Goal: Transaction & Acquisition: Purchase product/service

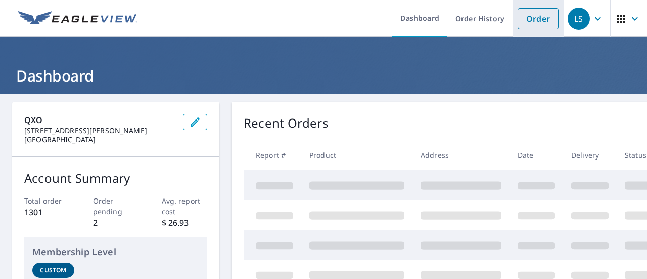
click at [524, 28] on link "Order" at bounding box center [538, 18] width 41 height 21
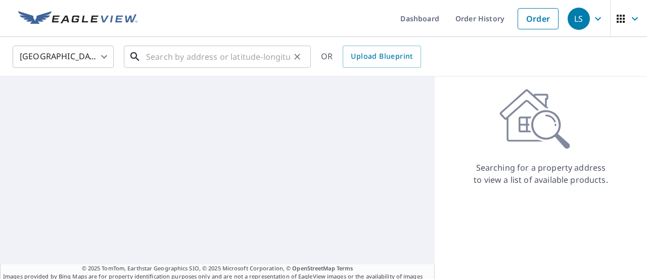
click at [175, 64] on input "text" at bounding box center [218, 56] width 144 height 28
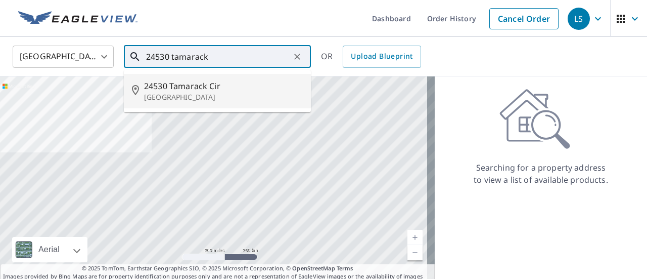
click at [179, 93] on p "[GEOGRAPHIC_DATA]" at bounding box center [223, 97] width 159 height 10
type input "[STREET_ADDRESS]"
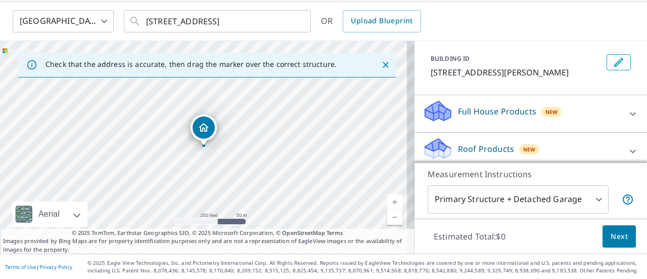
click at [472, 147] on p "Roof Products" at bounding box center [486, 149] width 56 height 12
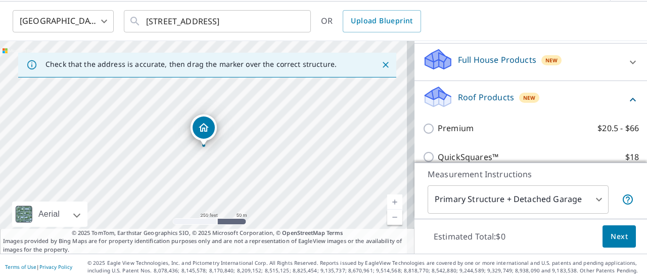
scroll to position [152, 0]
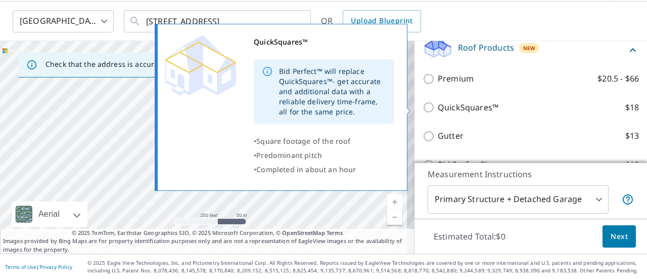
click at [441, 111] on p "QuickSquares™" at bounding box center [468, 107] width 61 height 13
click at [438, 111] on input "QuickSquares™ $18" at bounding box center [430, 107] width 15 height 12
checkbox input "true"
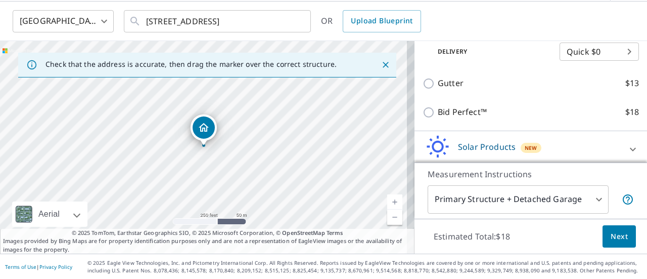
scroll to position [280, 0]
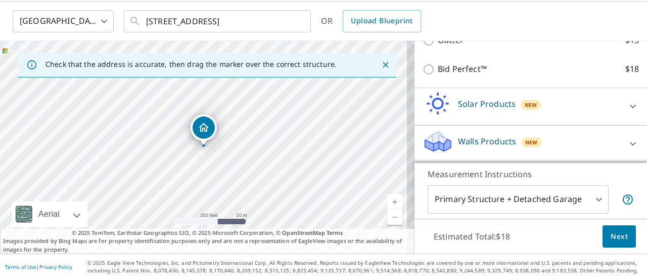
click at [603, 231] on button "Next" at bounding box center [619, 236] width 33 height 23
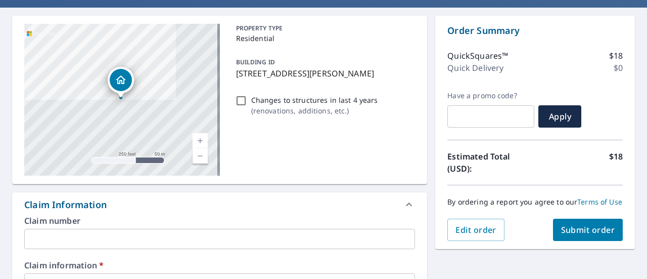
scroll to position [137, 0]
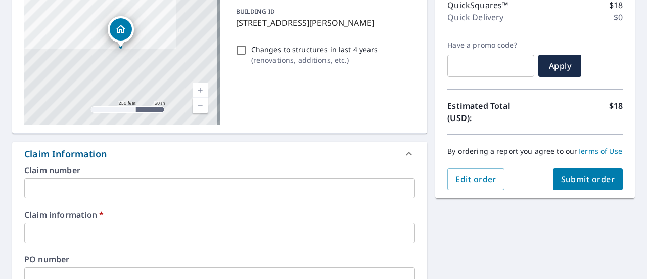
click at [160, 192] on input "text" at bounding box center [219, 188] width 391 height 20
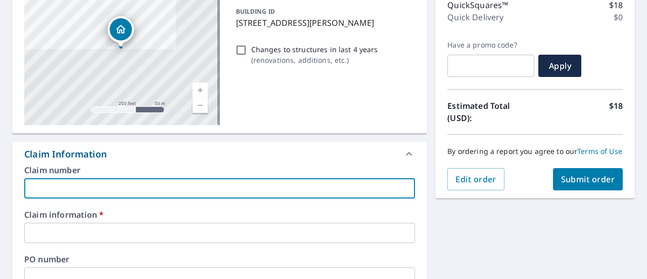
type input "Qualified"
checkbox input "true"
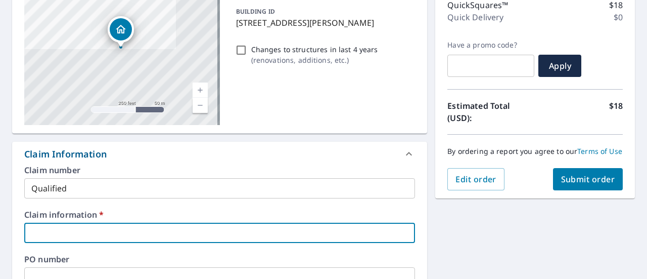
click at [74, 229] on input "text" at bounding box center [219, 233] width 391 height 20
type input "qualified"
checkbox input "true"
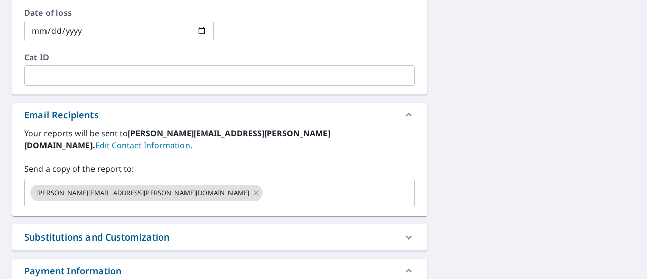
scroll to position [491, 0]
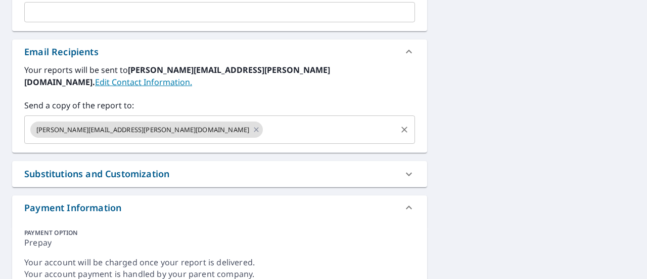
click at [265, 120] on input "text" at bounding box center [330, 129] width 131 height 19
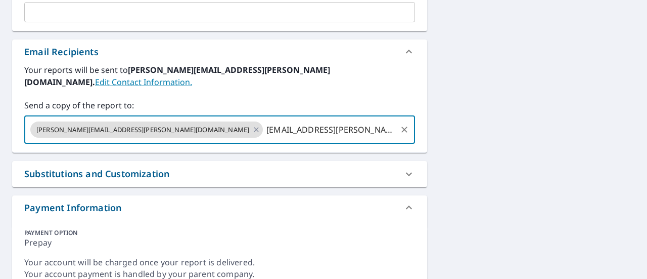
type input "[PERSON_NAME][EMAIL_ADDRESS][DOMAIN_NAME]"
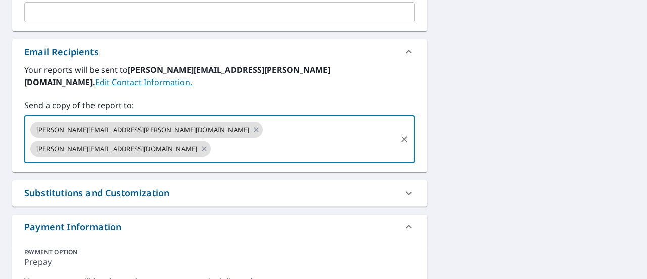
scroll to position [238, 0]
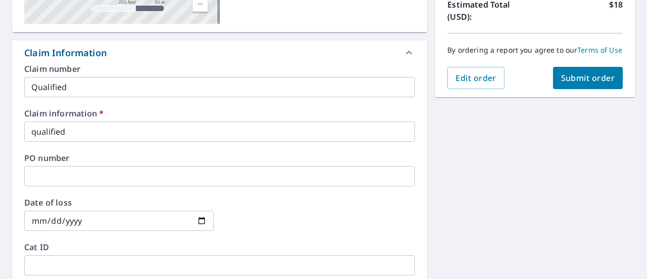
click at [568, 89] on button "Submit order" at bounding box center [588, 78] width 70 height 22
checkbox input "true"
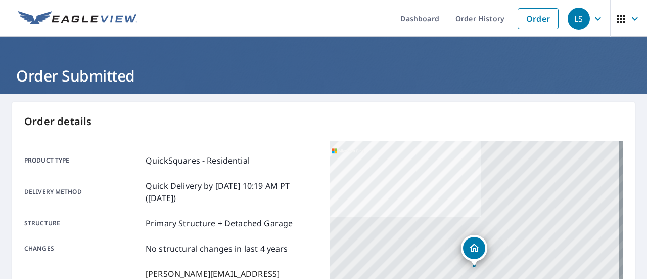
click at [97, 7] on link at bounding box center [78, 18] width 132 height 37
